Goal: Task Accomplishment & Management: Manage account settings

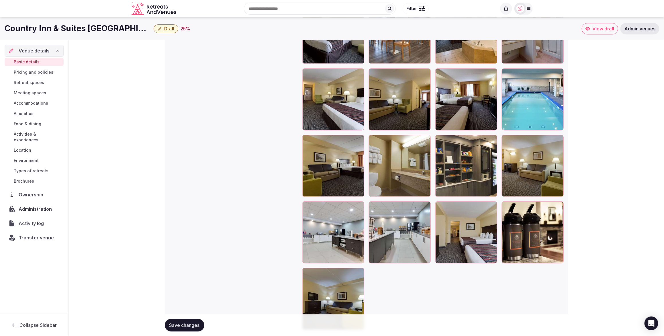
scroll to position [636, 0]
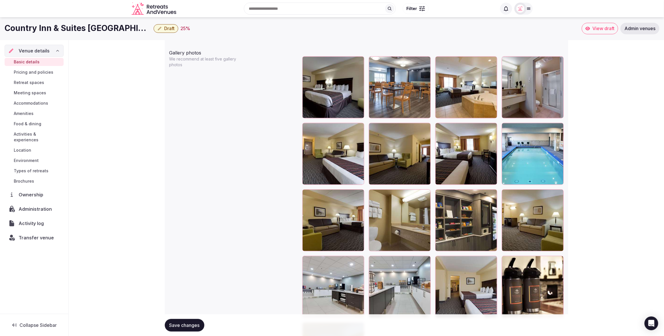
click at [536, 149] on div at bounding box center [533, 154] width 62 height 62
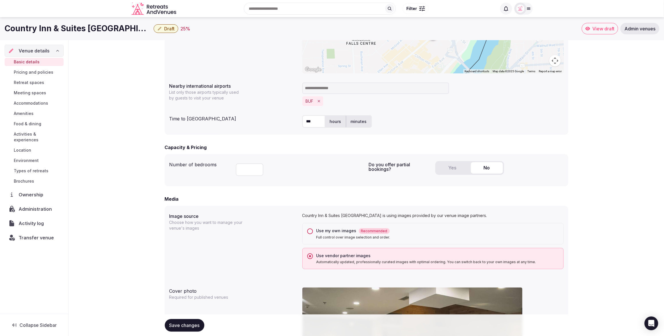
scroll to position [258, 0]
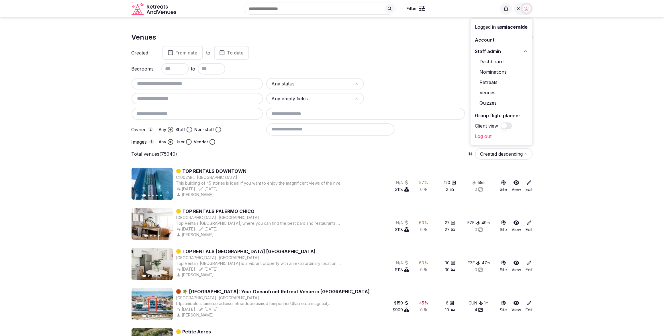
click at [394, 68] on div "Bedrooms to" at bounding box center [331, 68] width 401 height 11
